Goal: Task Accomplishment & Management: Manage account settings

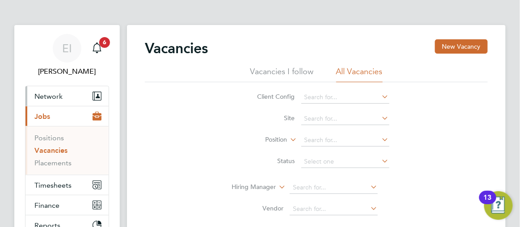
click at [44, 97] on span "Network" at bounding box center [48, 96] width 28 height 9
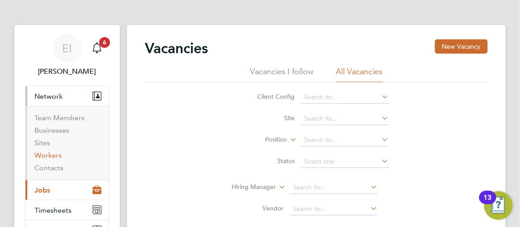
click at [46, 156] on link "Workers" at bounding box center [47, 155] width 27 height 9
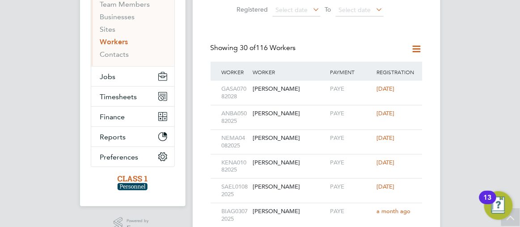
scroll to position [130, 0]
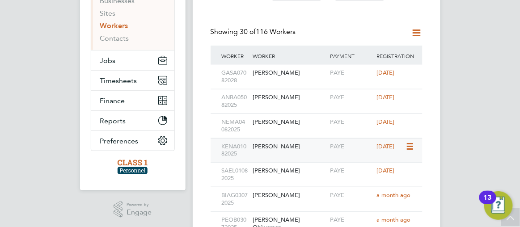
click at [286, 151] on div "[PERSON_NAME]" at bounding box center [290, 147] width 78 height 17
click at [102, 63] on span "Jobs" at bounding box center [108, 60] width 16 height 9
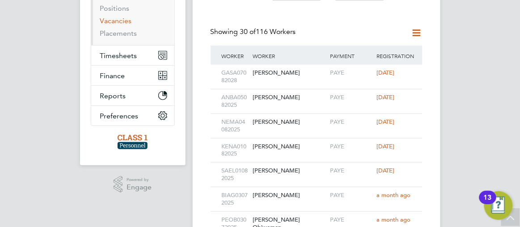
click at [102, 21] on link "Vacancies" at bounding box center [116, 21] width 32 height 9
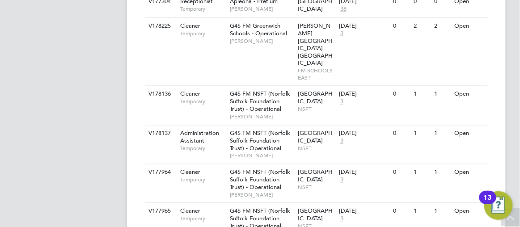
scroll to position [350, 0]
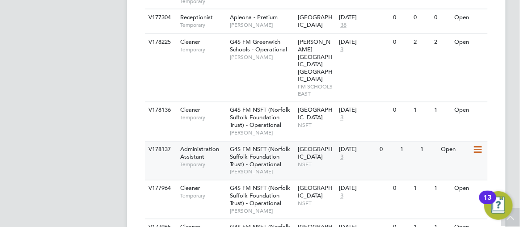
click at [449, 142] on div "Open" at bounding box center [456, 150] width 34 height 17
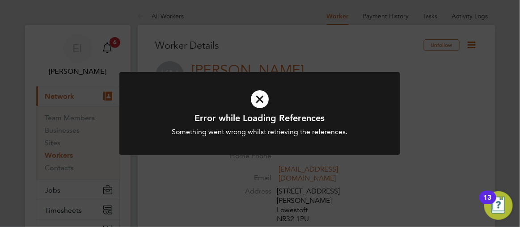
click at [509, 83] on div "Error while Loading References Something went wrong whilst retrieving the refer…" at bounding box center [260, 113] width 520 height 227
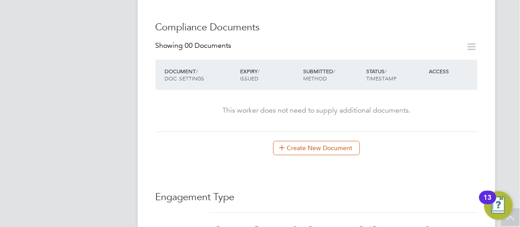
scroll to position [504, 0]
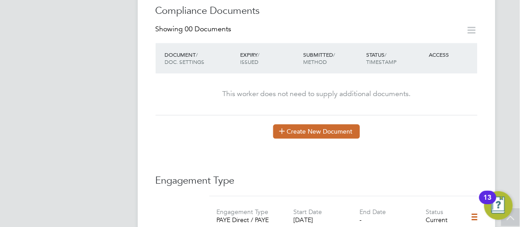
click at [300, 124] on button "Create New Document" at bounding box center [316, 131] width 87 height 14
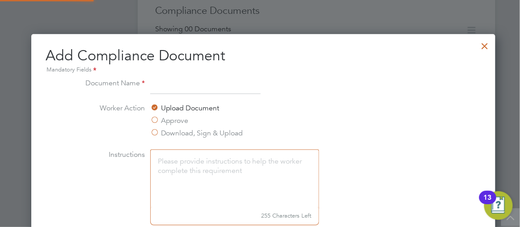
scroll to position [467, 471]
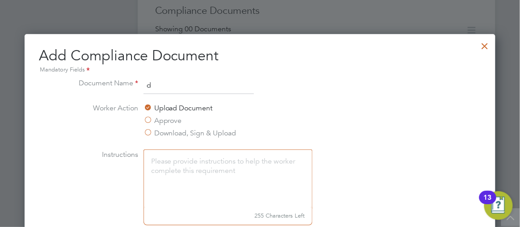
type input "DBS"
click at [421, 137] on li "Worker Action Upload Document Approve Download, Sign & Upload" at bounding box center [260, 126] width 378 height 47
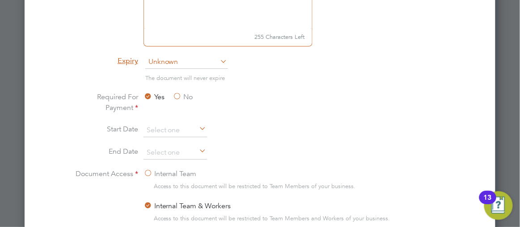
scroll to position [699, 0]
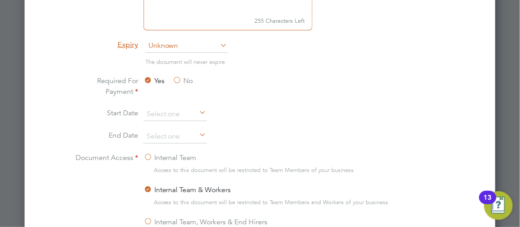
click at [219, 43] on icon at bounding box center [219, 45] width 0 height 13
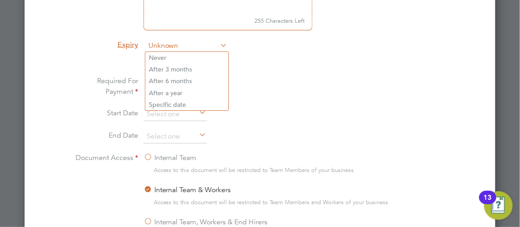
click at [159, 45] on span "Unknown" at bounding box center [186, 45] width 83 height 13
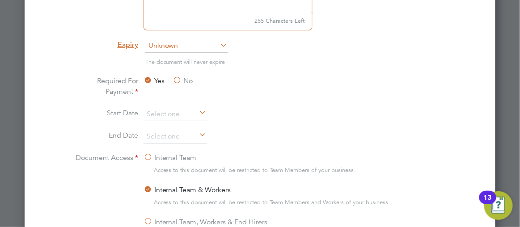
click at [167, 104] on li "Specific date" at bounding box center [186, 105] width 83 height 12
click at [179, 77] on label "No" at bounding box center [183, 81] width 20 height 11
click at [0, 0] on input "No" at bounding box center [0, 0] width 0 height 0
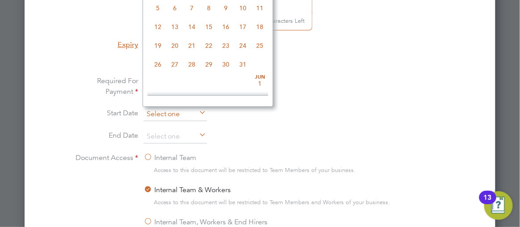
scroll to position [307, 0]
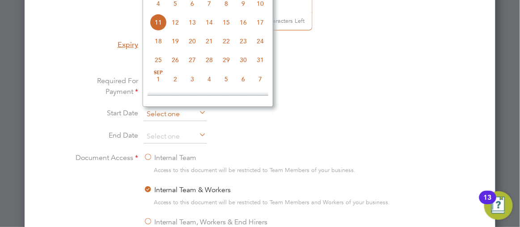
click at [179, 114] on input at bounding box center [176, 114] width 64 height 13
click at [414, 76] on li "Required For Payment Yes No" at bounding box center [260, 92] width 378 height 32
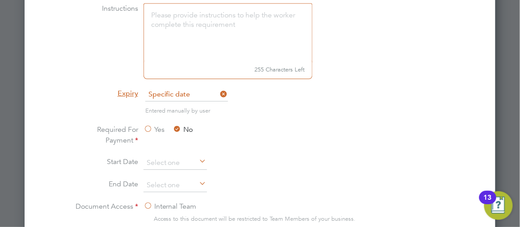
scroll to position [635, 0]
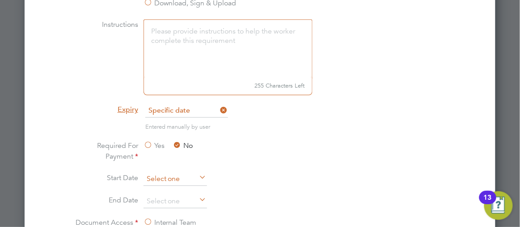
click at [162, 180] on input at bounding box center [176, 179] width 64 height 13
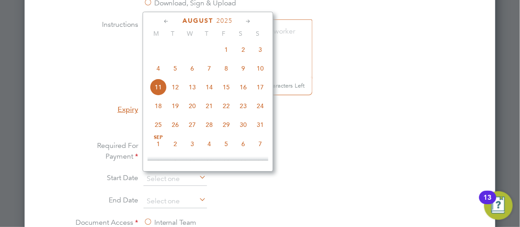
click at [225, 52] on span "Aug 1" at bounding box center [226, 49] width 17 height 17
type input "01 Aug 2025"
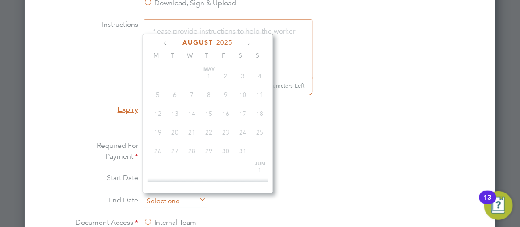
scroll to position [307, 0]
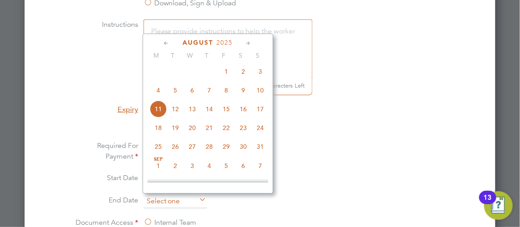
click at [162, 200] on input at bounding box center [176, 201] width 64 height 13
click at [248, 43] on icon at bounding box center [249, 43] width 9 height 10
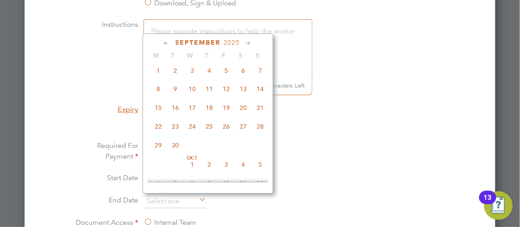
click at [248, 43] on icon at bounding box center [249, 43] width 9 height 10
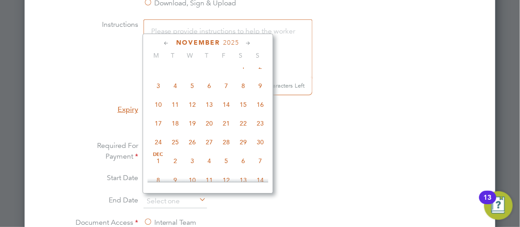
click at [248, 43] on icon at bounding box center [249, 43] width 9 height 10
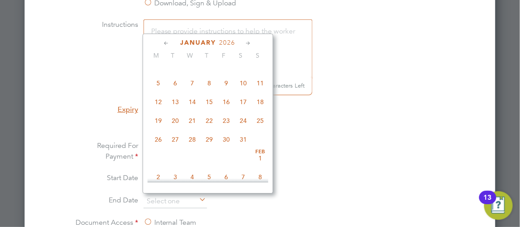
click at [248, 43] on icon at bounding box center [249, 43] width 9 height 10
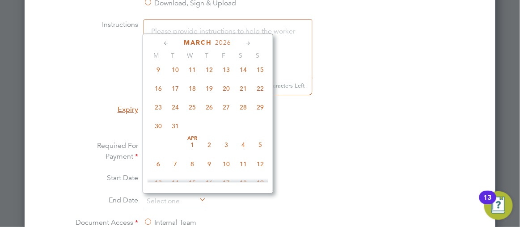
click at [248, 43] on icon at bounding box center [249, 43] width 9 height 10
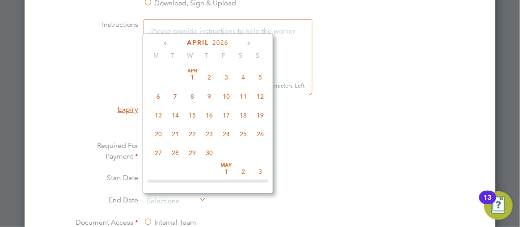
click at [248, 43] on icon at bounding box center [249, 43] width 9 height 10
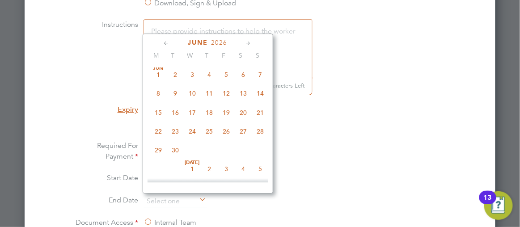
click at [248, 43] on icon at bounding box center [249, 43] width 9 height 10
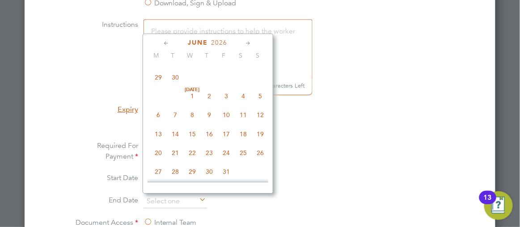
click at [248, 43] on icon at bounding box center [249, 43] width 9 height 10
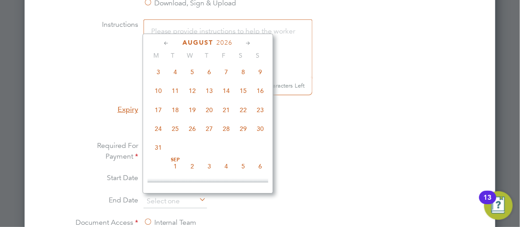
click at [248, 43] on icon at bounding box center [249, 43] width 9 height 10
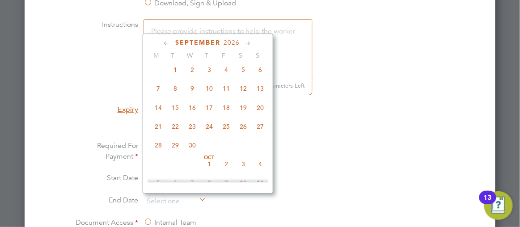
click at [248, 43] on icon at bounding box center [249, 43] width 9 height 10
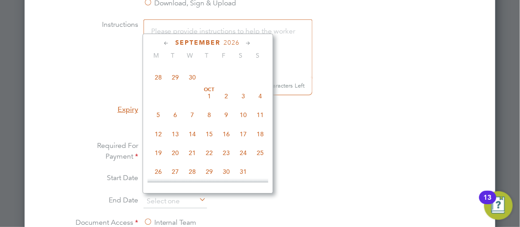
click at [248, 43] on icon at bounding box center [249, 43] width 9 height 10
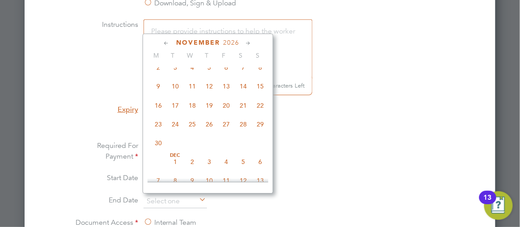
click at [248, 43] on icon at bounding box center [249, 43] width 9 height 10
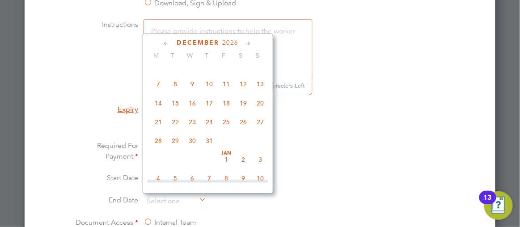
click at [248, 43] on icon at bounding box center [249, 43] width 9 height 10
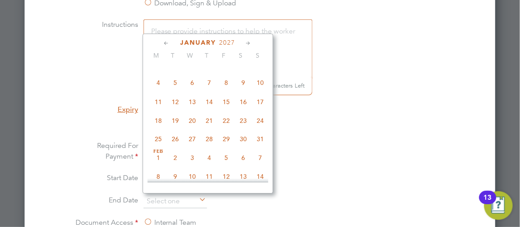
click at [248, 43] on icon at bounding box center [249, 43] width 9 height 10
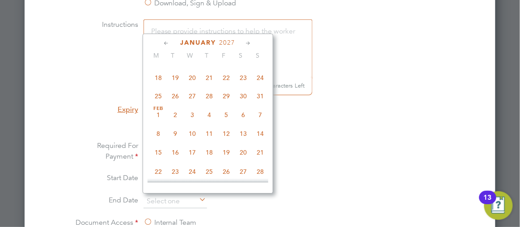
click at [248, 43] on icon at bounding box center [249, 43] width 9 height 10
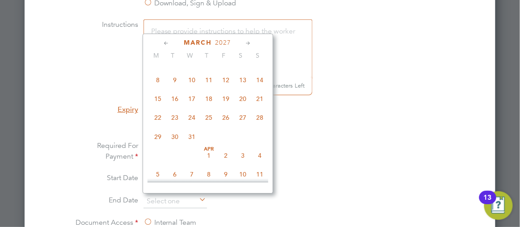
click at [248, 43] on icon at bounding box center [249, 43] width 9 height 10
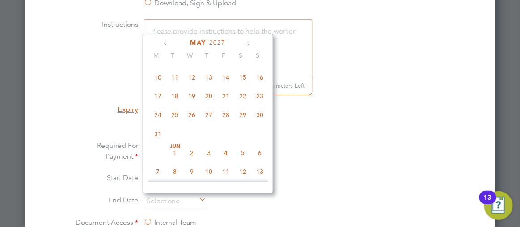
click at [248, 43] on icon at bounding box center [249, 43] width 9 height 10
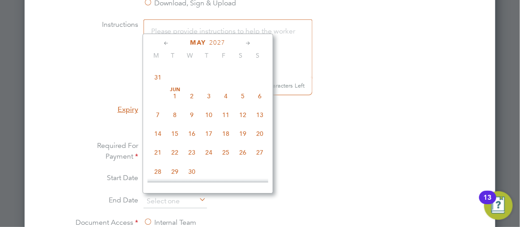
click at [248, 43] on icon at bounding box center [249, 43] width 9 height 10
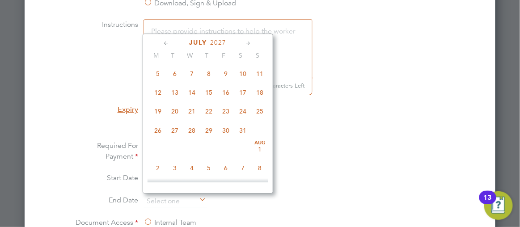
click at [248, 43] on icon at bounding box center [249, 43] width 9 height 10
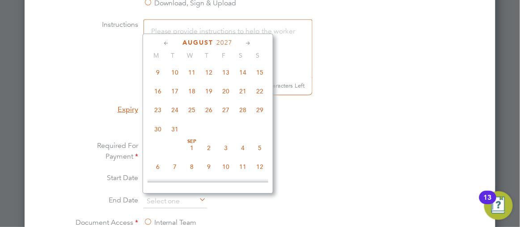
click at [248, 43] on icon at bounding box center [249, 43] width 9 height 10
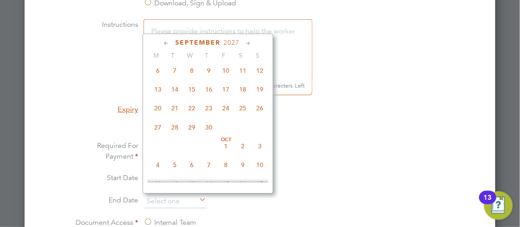
click at [248, 43] on icon at bounding box center [249, 43] width 9 height 10
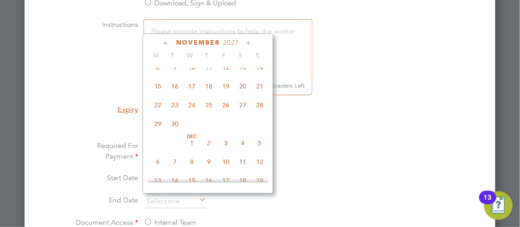
click at [248, 43] on icon at bounding box center [249, 43] width 9 height 10
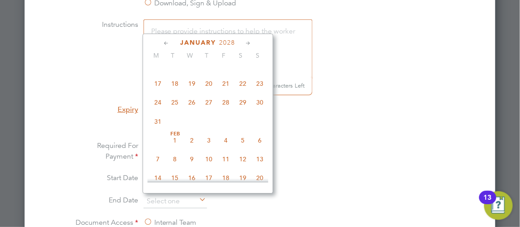
click at [248, 43] on icon at bounding box center [249, 43] width 9 height 10
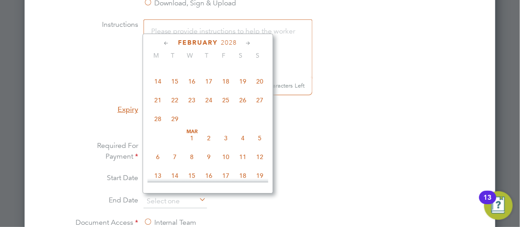
click at [248, 43] on icon at bounding box center [249, 43] width 9 height 10
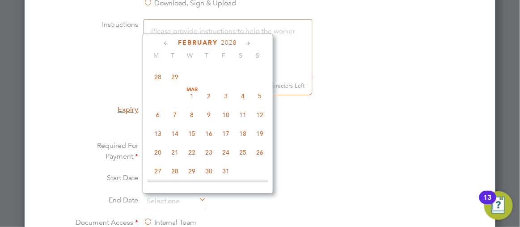
click at [248, 43] on icon at bounding box center [249, 43] width 9 height 10
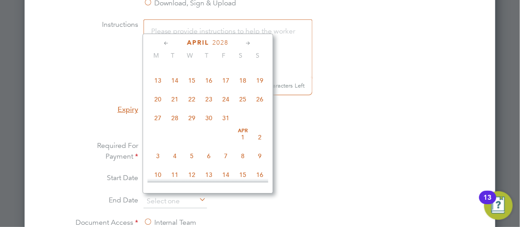
scroll to position [3452, 0]
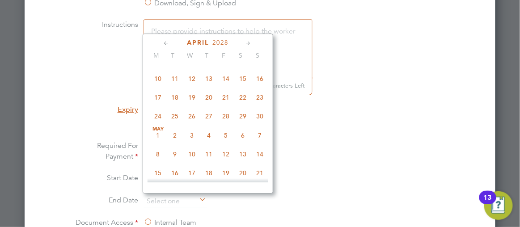
click at [165, 39] on icon at bounding box center [167, 43] width 9 height 10
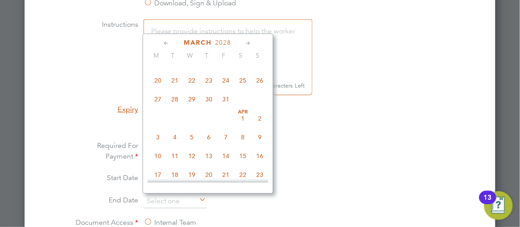
click at [166, 43] on icon at bounding box center [167, 43] width 9 height 10
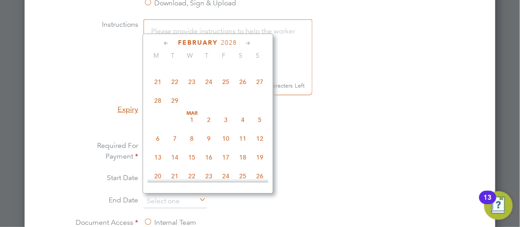
click at [247, 41] on icon at bounding box center [249, 43] width 9 height 10
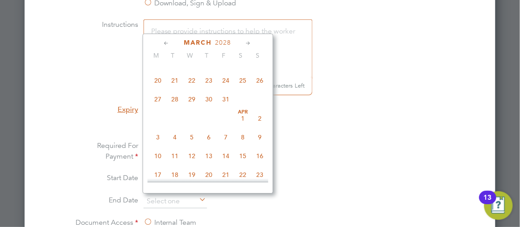
click at [247, 41] on icon at bounding box center [249, 43] width 9 height 10
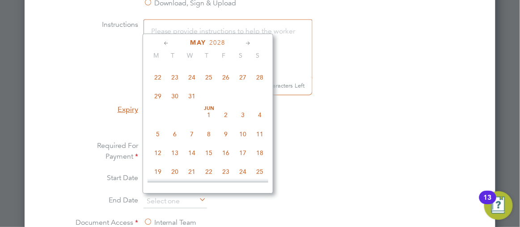
click at [247, 41] on icon at bounding box center [249, 43] width 9 height 10
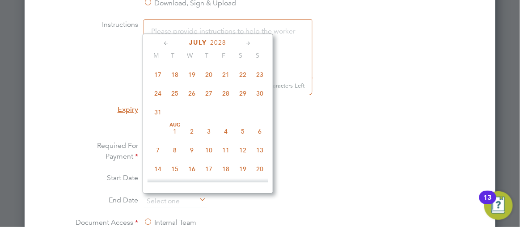
click at [247, 41] on icon at bounding box center [249, 43] width 9 height 10
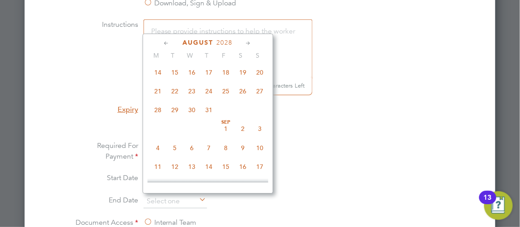
click at [176, 43] on span "Aug 1" at bounding box center [175, 34] width 17 height 17
type input "01 Aug 2028"
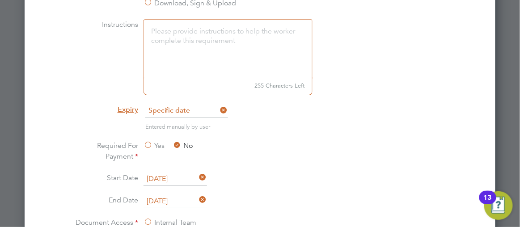
click at [423, 133] on li "Entered manually by user" at bounding box center [260, 131] width 378 height 18
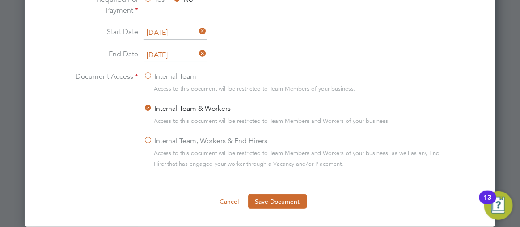
scroll to position [797, 0]
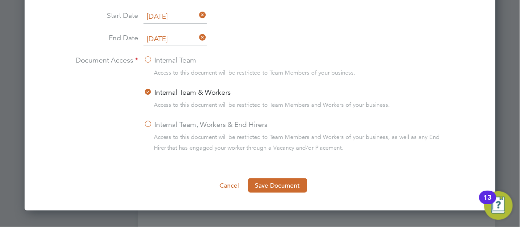
click at [146, 119] on label "Internal Team, Workers & End Hirers" at bounding box center [206, 124] width 124 height 11
click at [0, 0] on input "Internal Team, Workers & End Hirers" at bounding box center [0, 0] width 0 height 0
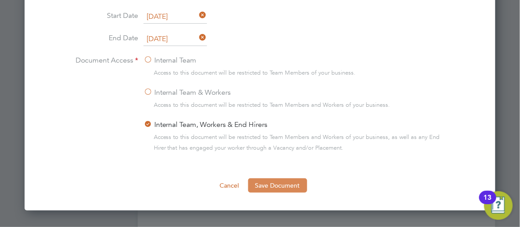
click at [262, 179] on button "Save Document" at bounding box center [277, 186] width 59 height 14
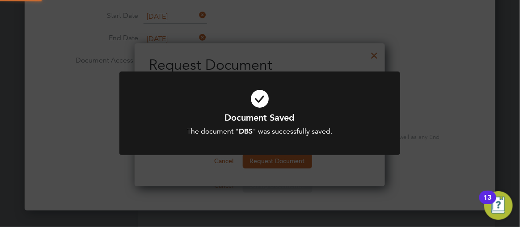
scroll to position [143, 251]
click at [479, 82] on div "Document Saved The document " DBS " was successfully saved. Cancel Okay" at bounding box center [260, 113] width 520 height 227
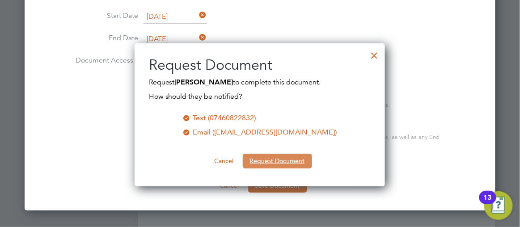
click at [260, 163] on button "Request Document" at bounding box center [277, 161] width 69 height 14
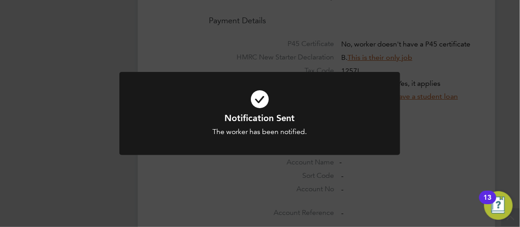
scroll to position [797, 0]
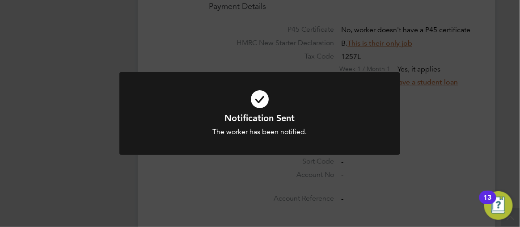
click at [462, 108] on div "Notification Sent The worker has been notified. Cancel Okay" at bounding box center [260, 113] width 520 height 227
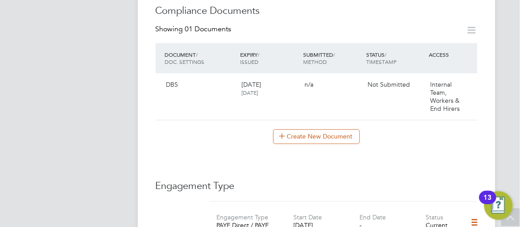
scroll to position [488, 0]
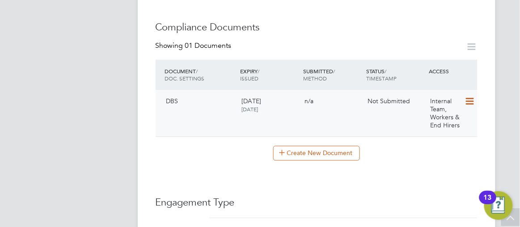
click at [471, 96] on icon at bounding box center [469, 101] width 9 height 11
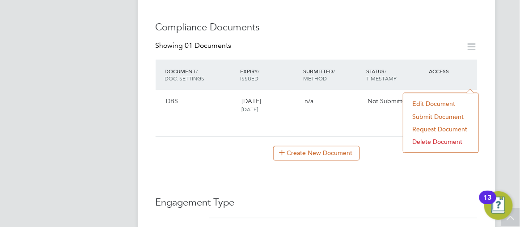
click at [431, 119] on li "Submit Document" at bounding box center [441, 117] width 66 height 13
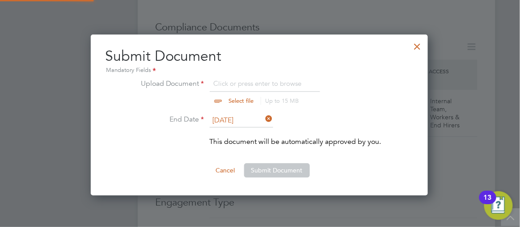
scroll to position [161, 338]
click at [214, 98] on input "file" at bounding box center [250, 91] width 141 height 27
type input "C:\fakepath\dbskerrynash.pdf"
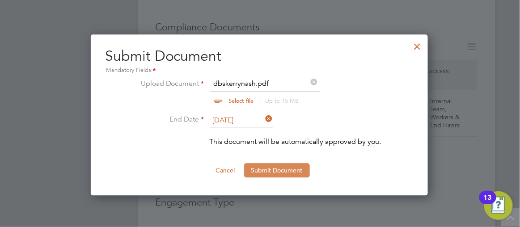
click at [260, 171] on button "Submit Document" at bounding box center [277, 170] width 66 height 14
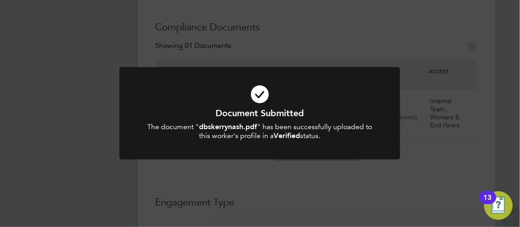
click at [54, 95] on div "Document Submitted The document " dbskerrynash.pdf " has been successfully uplo…" at bounding box center [260, 113] width 520 height 227
